Goal: Navigation & Orientation: Find specific page/section

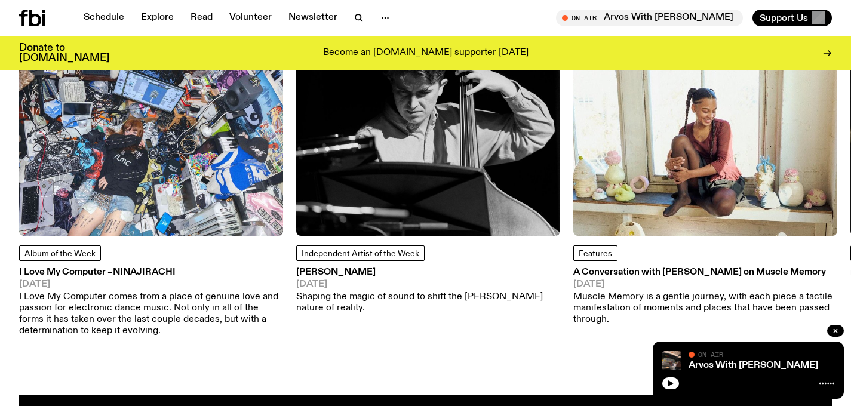
scroll to position [1497, 0]
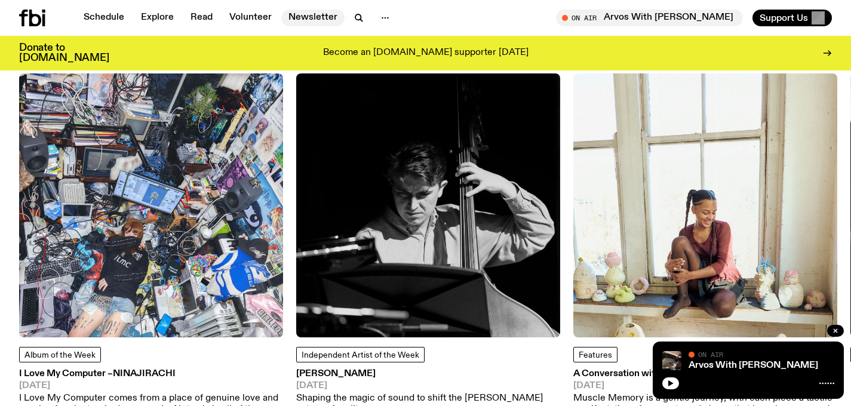
click at [296, 14] on link "Newsletter" at bounding box center [312, 18] width 63 height 17
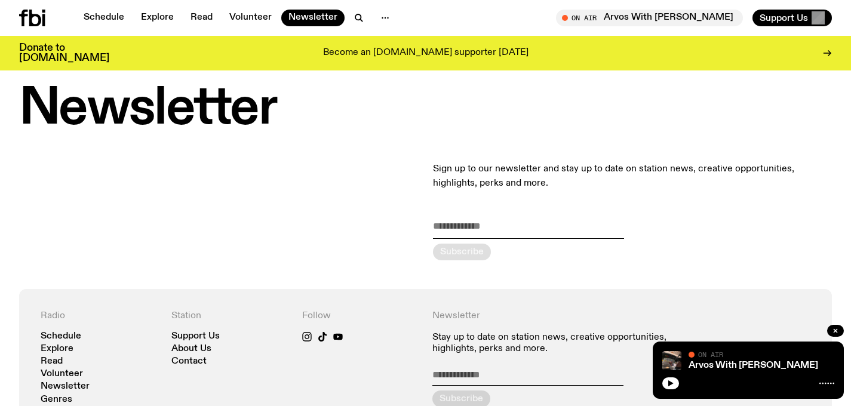
scroll to position [19, 0]
click at [158, 19] on link "Explore" at bounding box center [157, 18] width 47 height 17
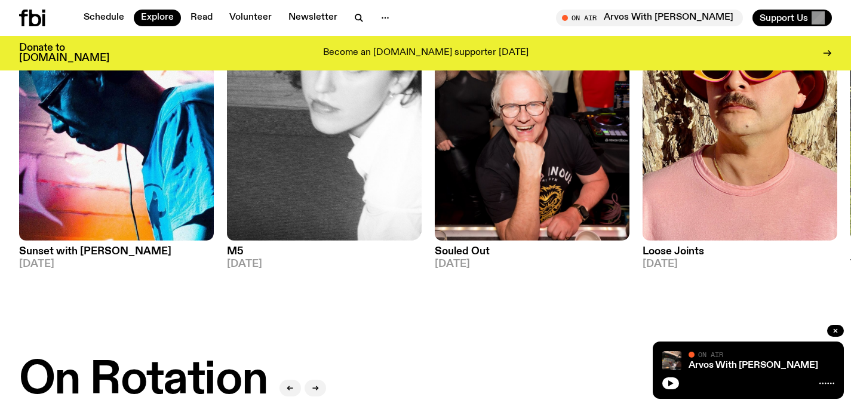
scroll to position [228, 0]
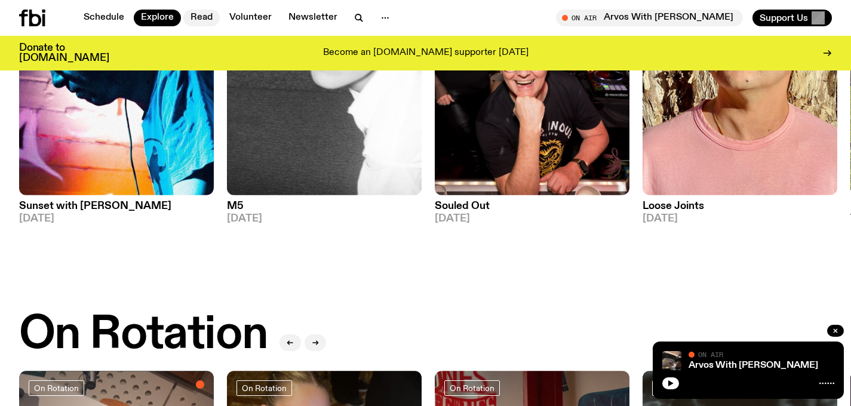
click at [194, 16] on link "Read" at bounding box center [201, 18] width 36 height 17
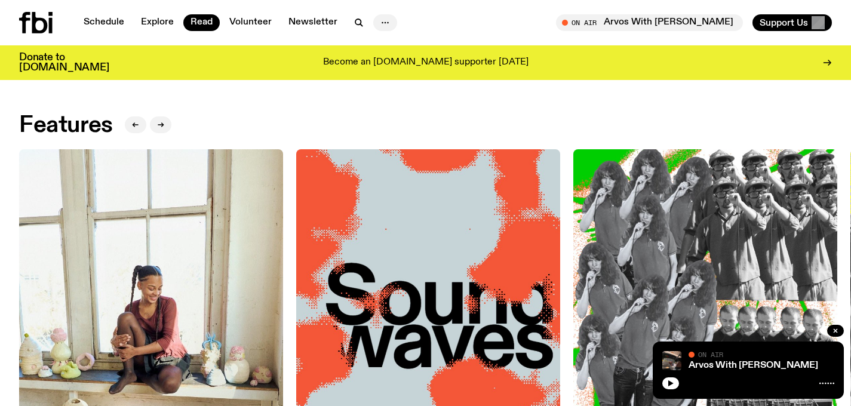
click at [382, 19] on icon "button" at bounding box center [385, 23] width 14 height 14
click at [386, 70] on link "Contact" at bounding box center [385, 68] width 60 height 17
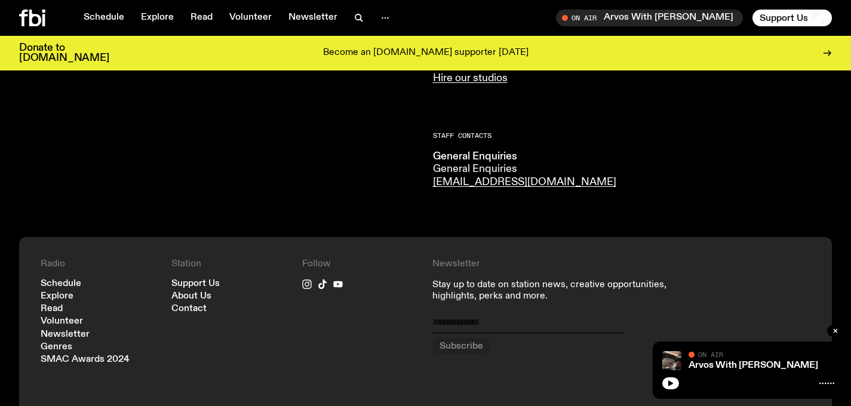
scroll to position [373, 0]
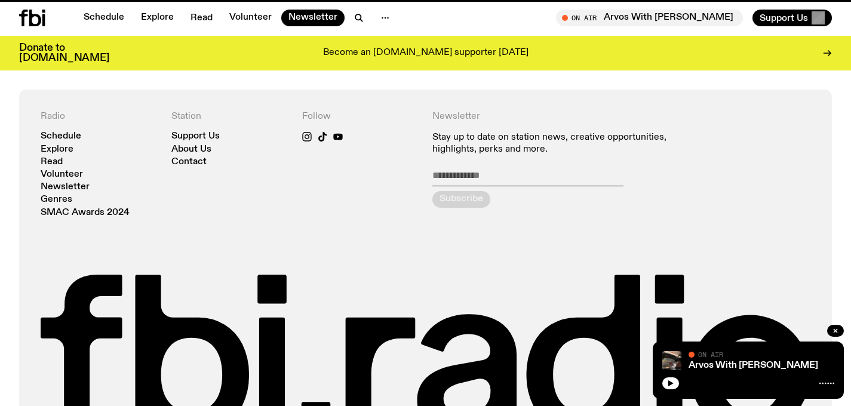
scroll to position [19, 0]
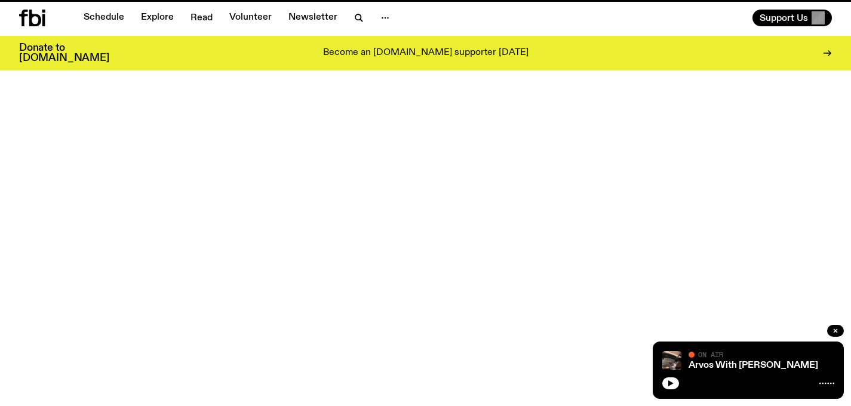
scroll to position [1497, 0]
